Goal: Information Seeking & Learning: Learn about a topic

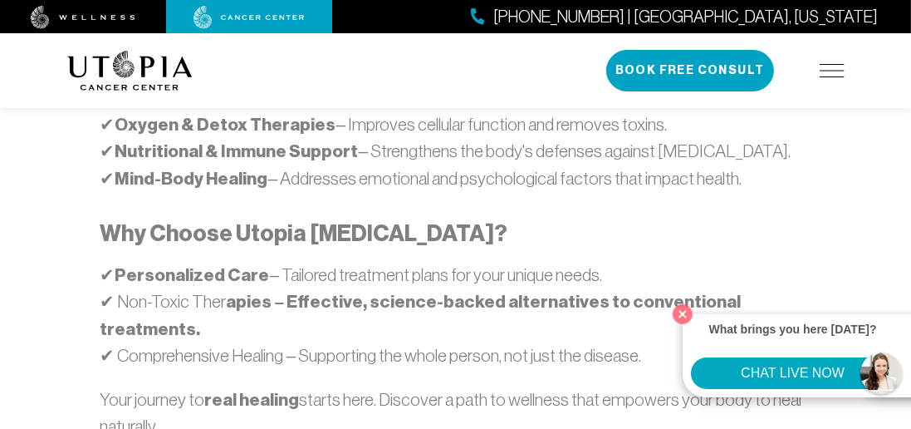
scroll to position [1287, 0]
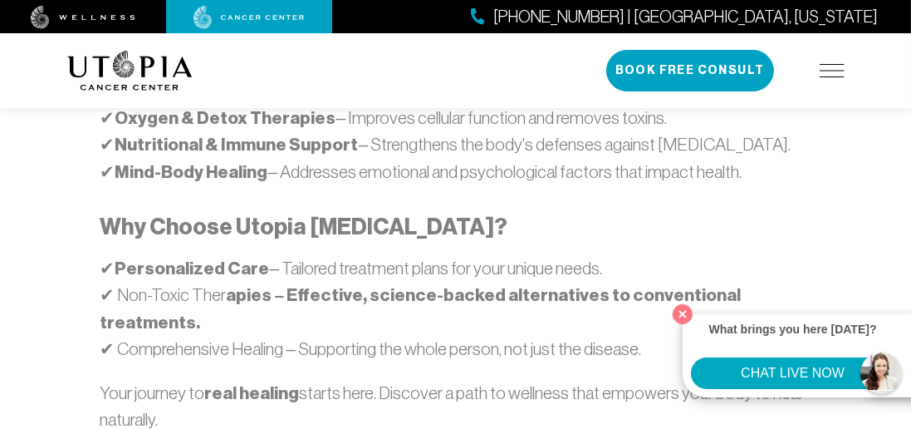
click at [701, 396] on div "What brings you here [DATE]? CHAT LIVE NOW" at bounding box center [805, 355] width 245 height 83
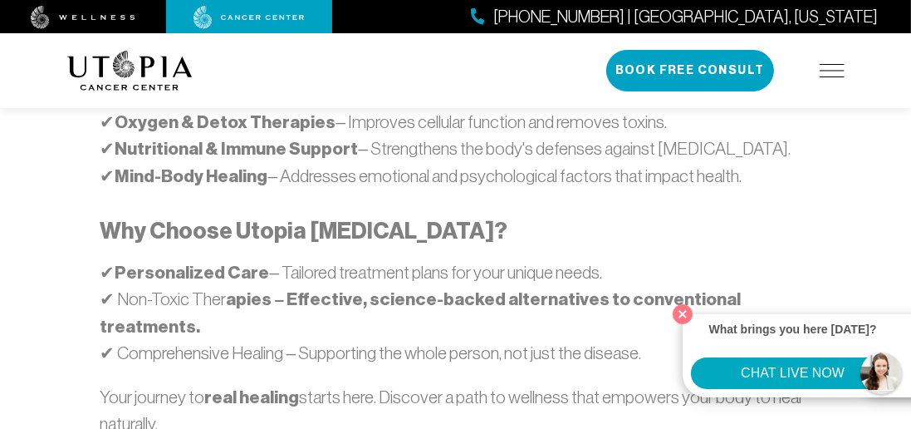
scroll to position [1279, 0]
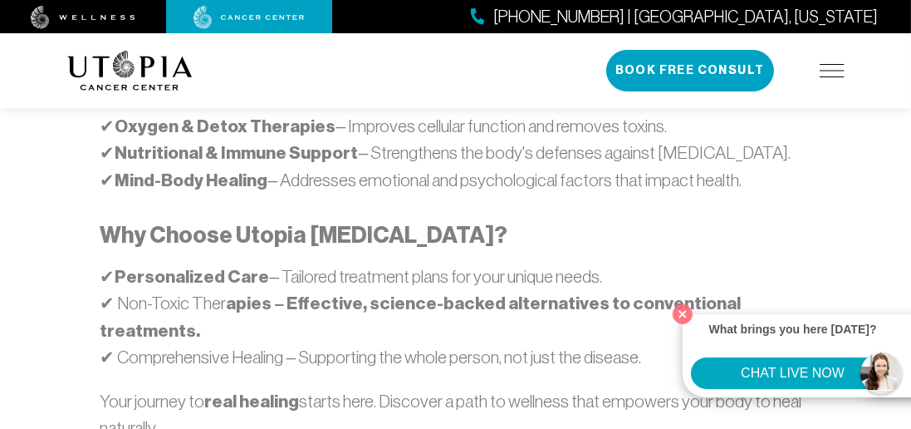
click at [700, 314] on div "What brings you here [DATE]? CHAT LIVE NOW" at bounding box center [805, 355] width 245 height 83
click at [699, 322] on p "What brings you here [DATE]?" at bounding box center [792, 335] width 203 height 27
click at [705, 388] on p "Your journey to real healing starts here. Discover a path to wellness that empo…" at bounding box center [455, 428] width 711 height 81
click at [691, 314] on button "Close" at bounding box center [683, 314] width 28 height 28
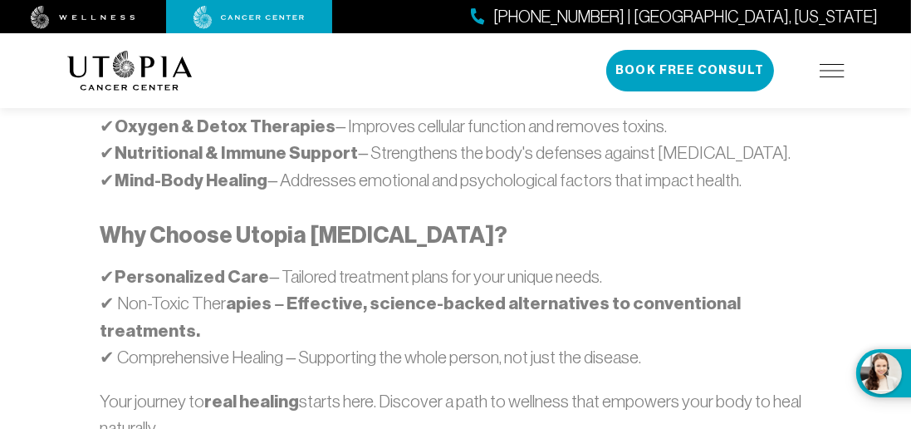
click at [701, 388] on p "Your journey to real healing starts here. Discover a path to wellness that empo…" at bounding box center [455, 428] width 711 height 81
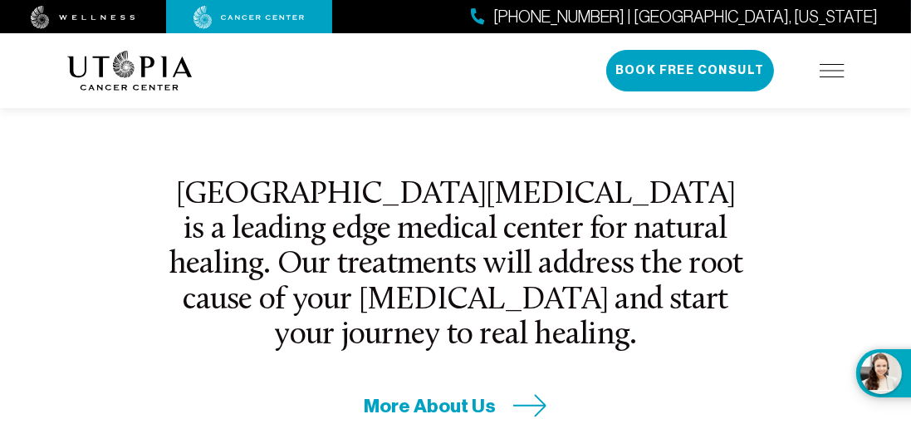
click at [480, 393] on span "More About Us" at bounding box center [431, 406] width 132 height 26
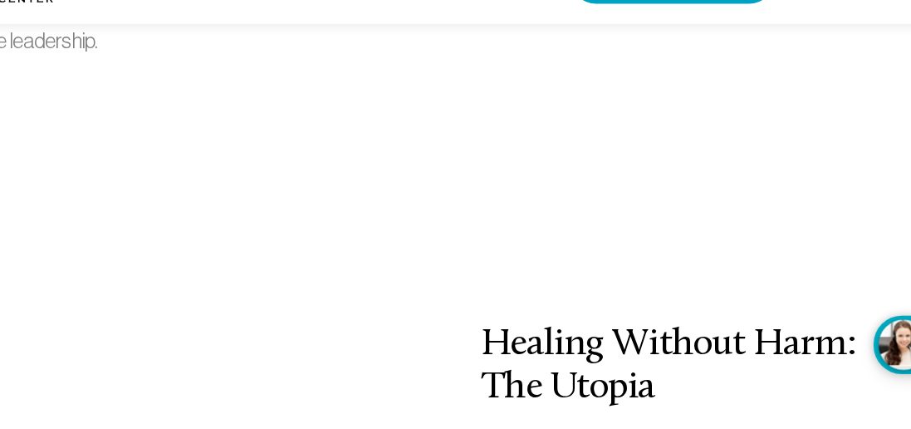
scroll to position [2567, 0]
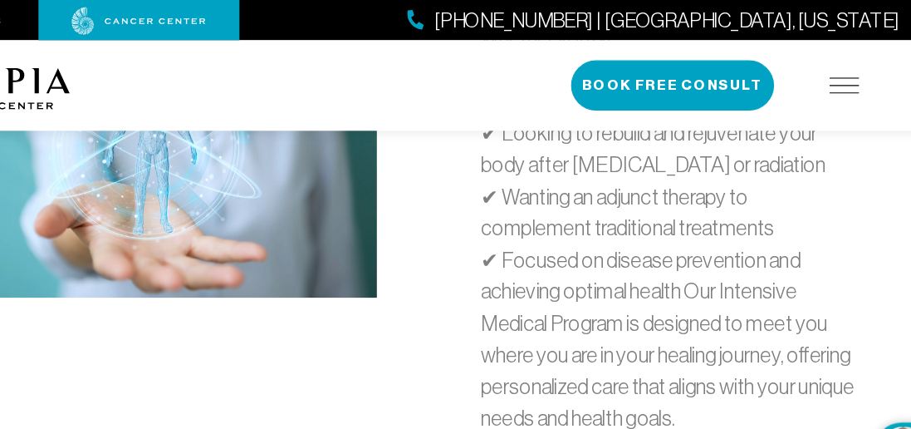
scroll to position [5928, 0]
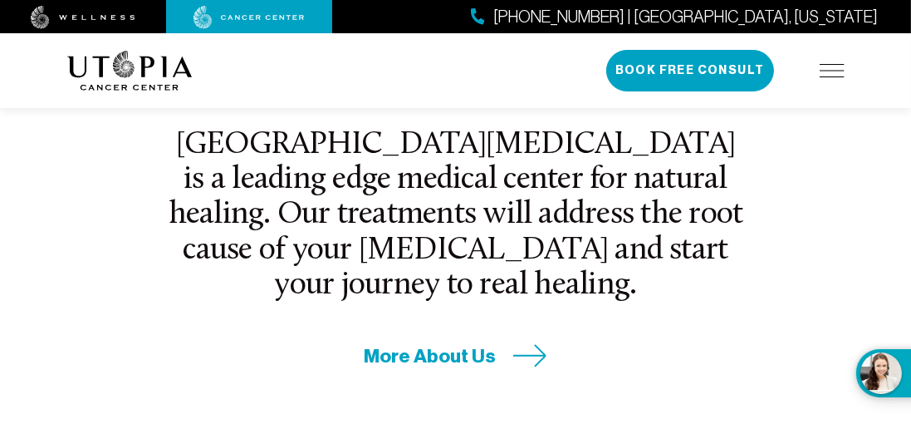
scroll to position [616, 0]
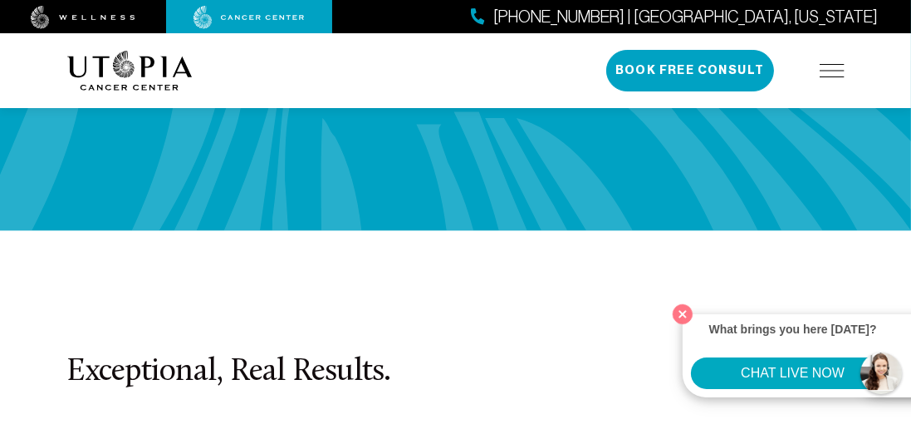
scroll to position [4151, 0]
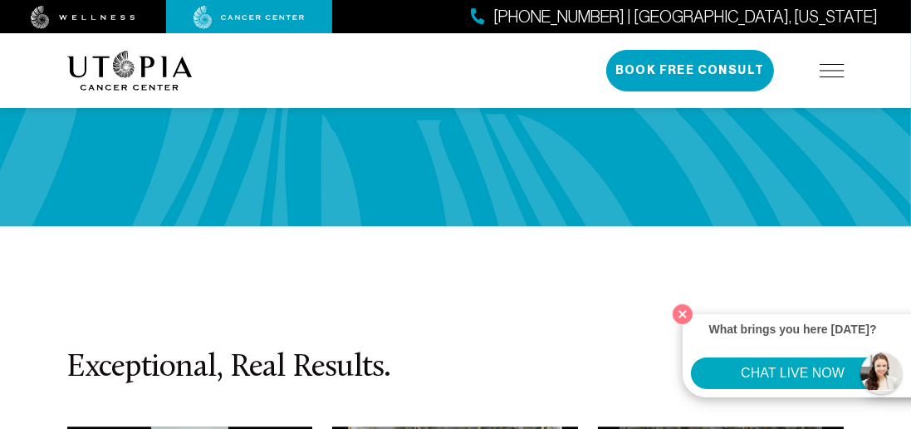
click at [471, 350] on h3 "Exceptional, Real Results." at bounding box center [455, 367] width 777 height 35
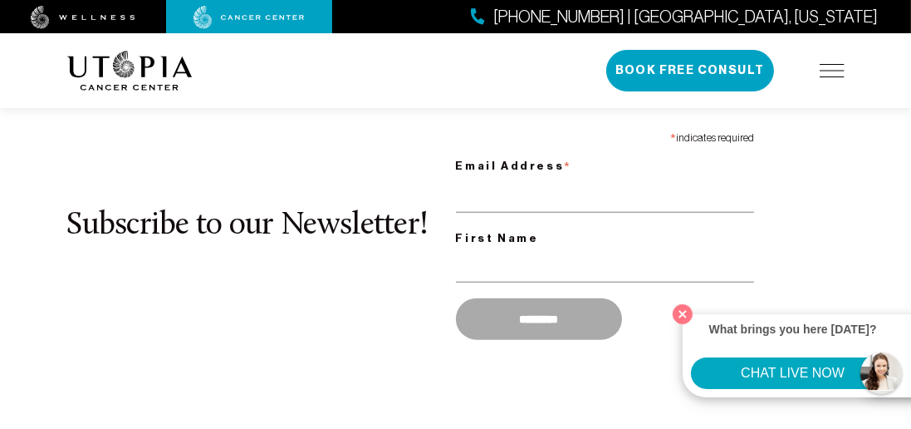
scroll to position [1723, 0]
